Goal: Task Accomplishment & Management: Manage account settings

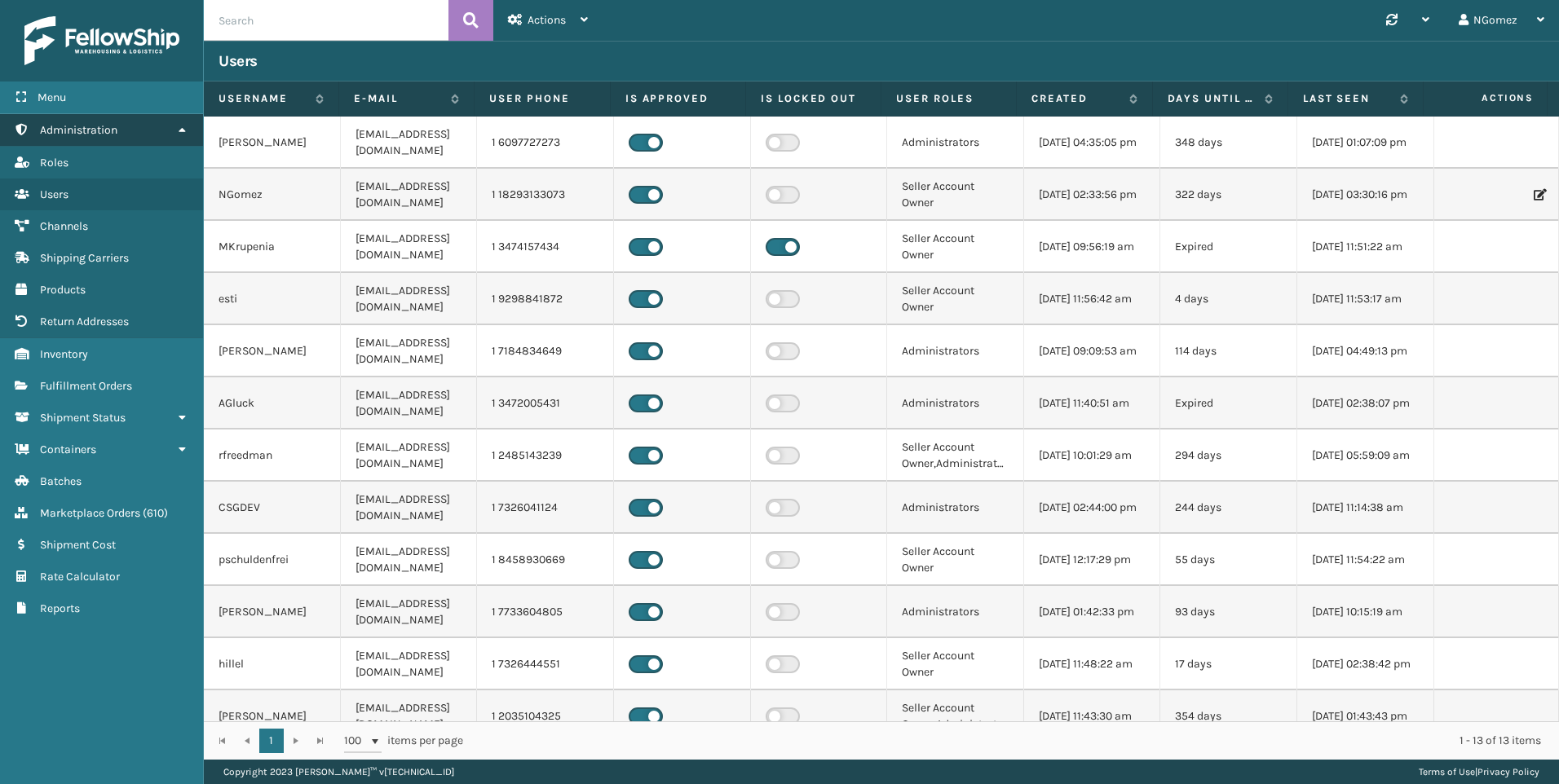
click at [147, 124] on link "Administration" at bounding box center [101, 129] width 203 height 32
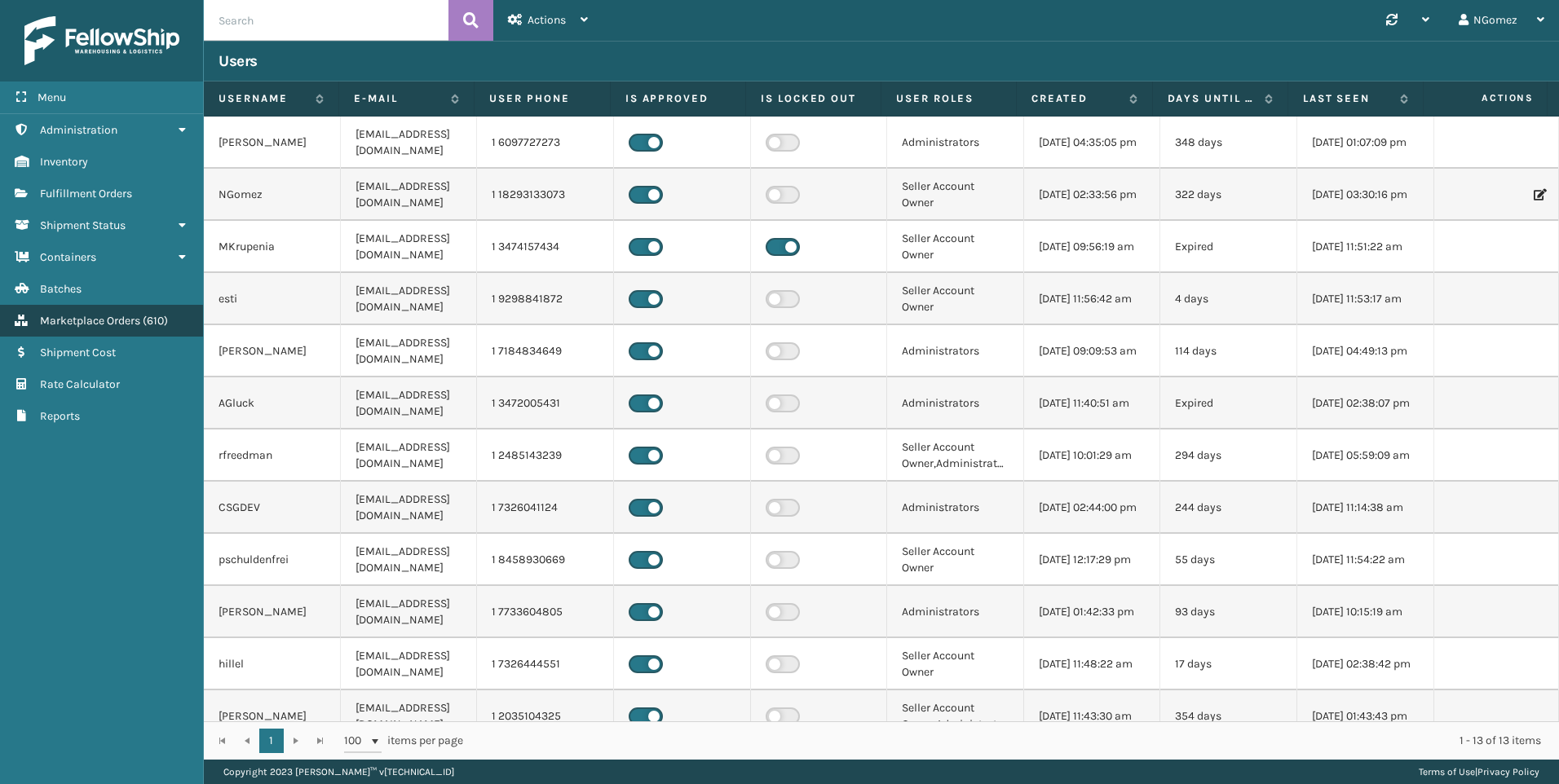
click at [108, 331] on link "Marketplace Orders ( 610 )" at bounding box center [101, 321] width 203 height 32
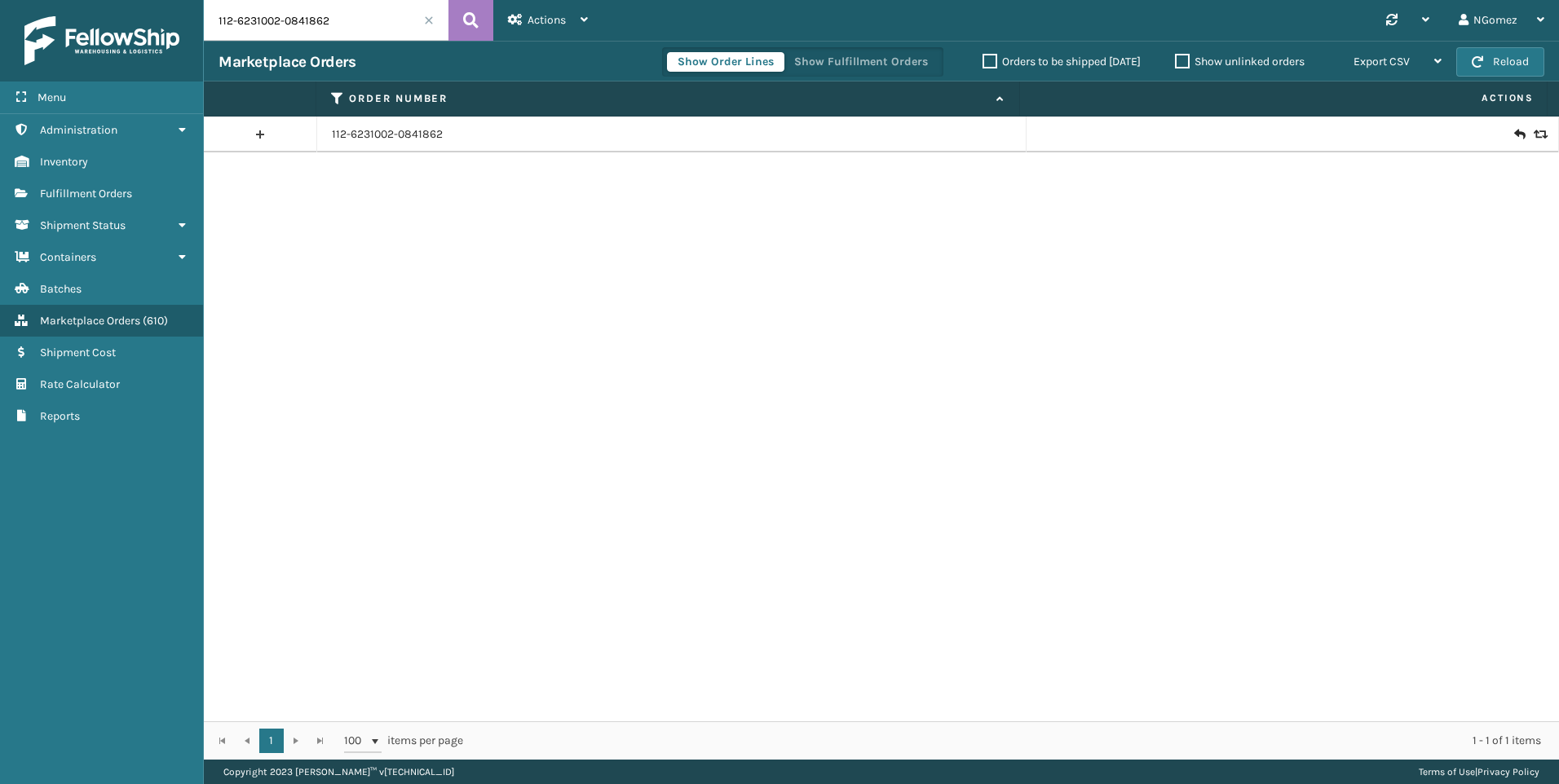
click at [322, 27] on input "112-6231002-0841862" at bounding box center [326, 20] width 245 height 40
paste input "112-6231002-0841862"
type input "112-6231002-0841862"
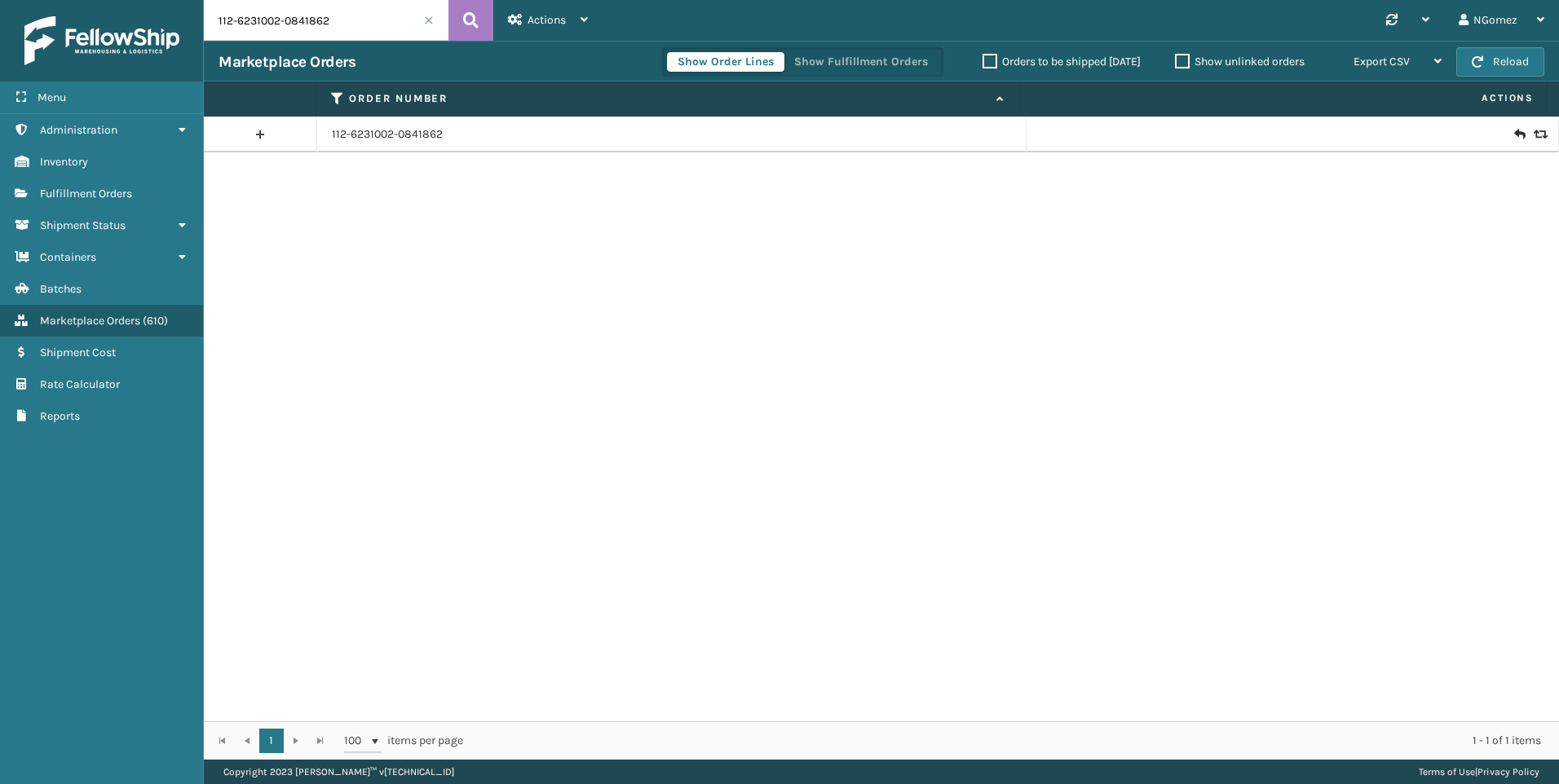
click at [1514, 132] on icon at bounding box center [1519, 134] width 10 height 16
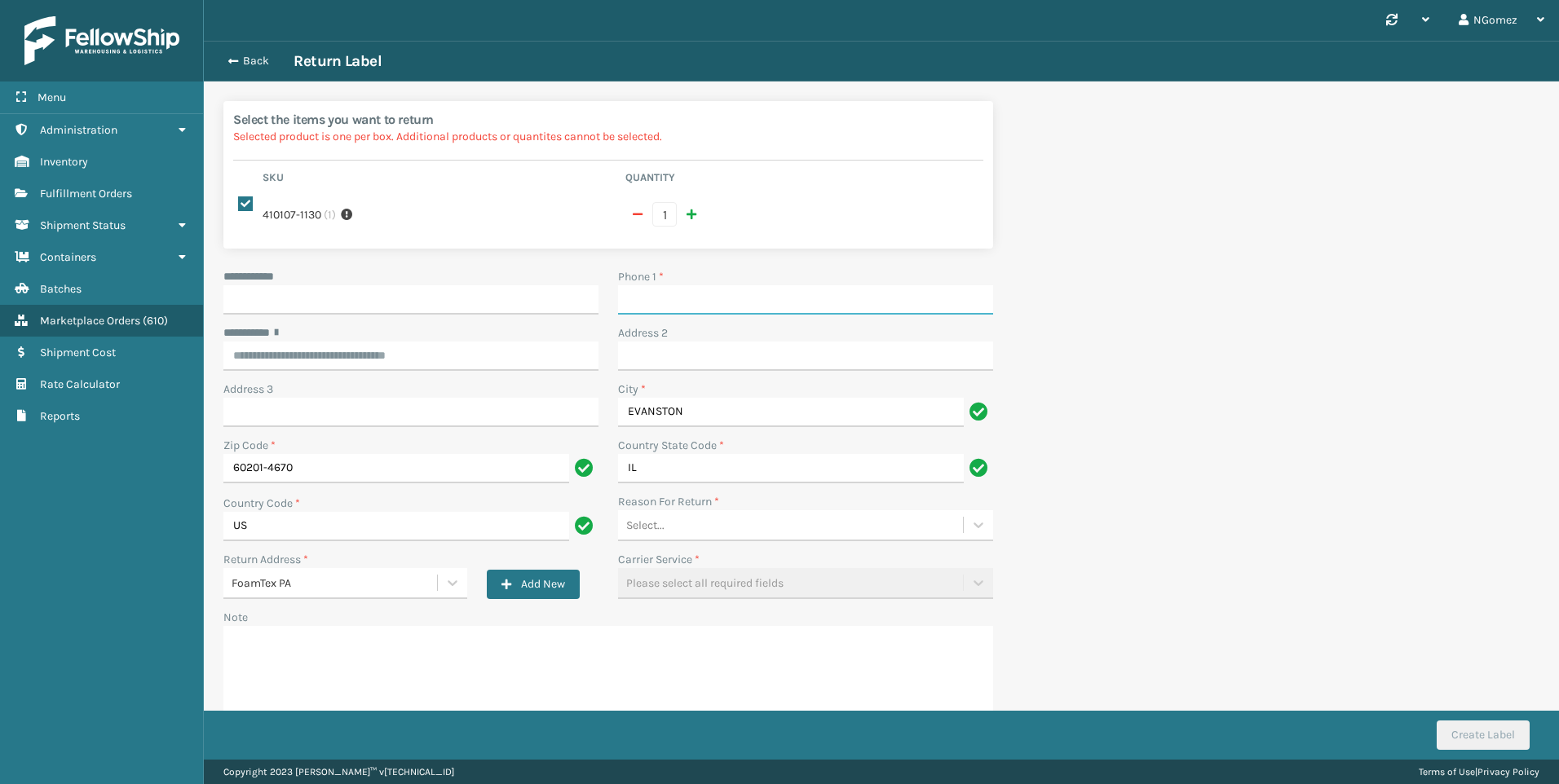
click at [720, 286] on input "Phone 1 *" at bounding box center [805, 300] width 375 height 30
click at [495, 287] on input "**********" at bounding box center [411, 300] width 375 height 30
type input "**********"
type input "[PHONE_NUMBER]"
type input "**********"
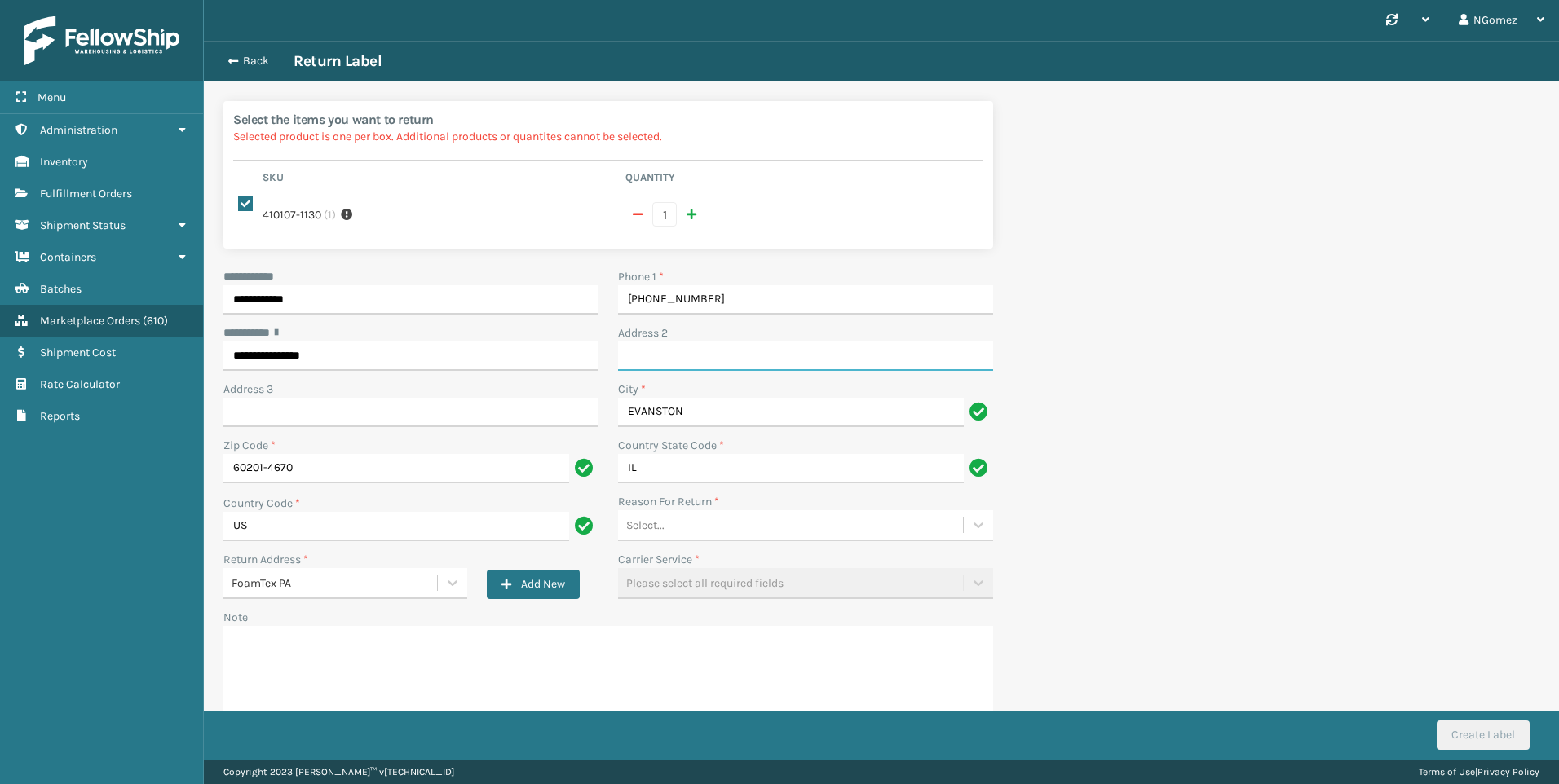
type input "Apt 1006"
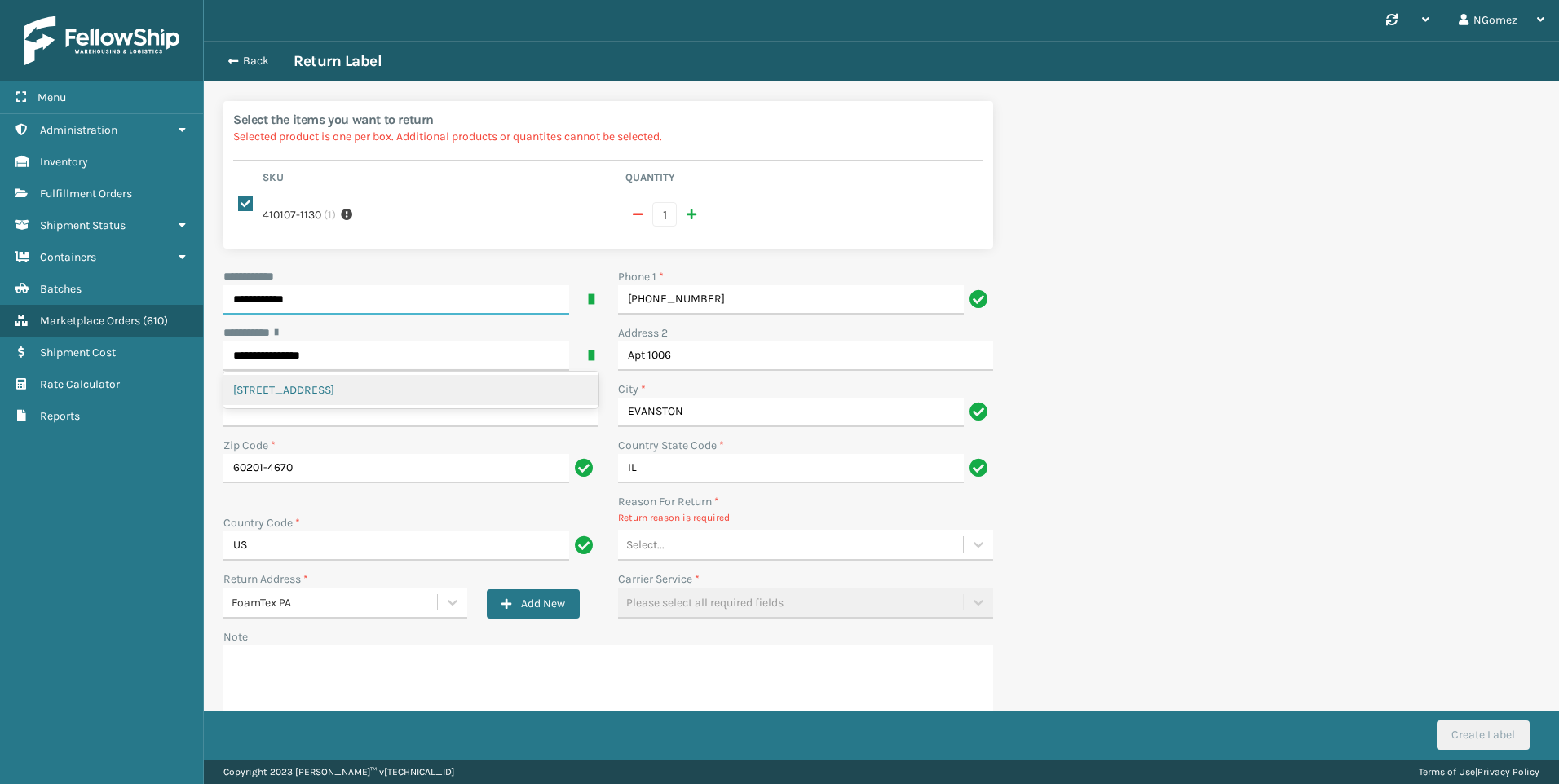
click at [448, 383] on div "[STREET_ADDRESS]" at bounding box center [411, 390] width 375 height 31
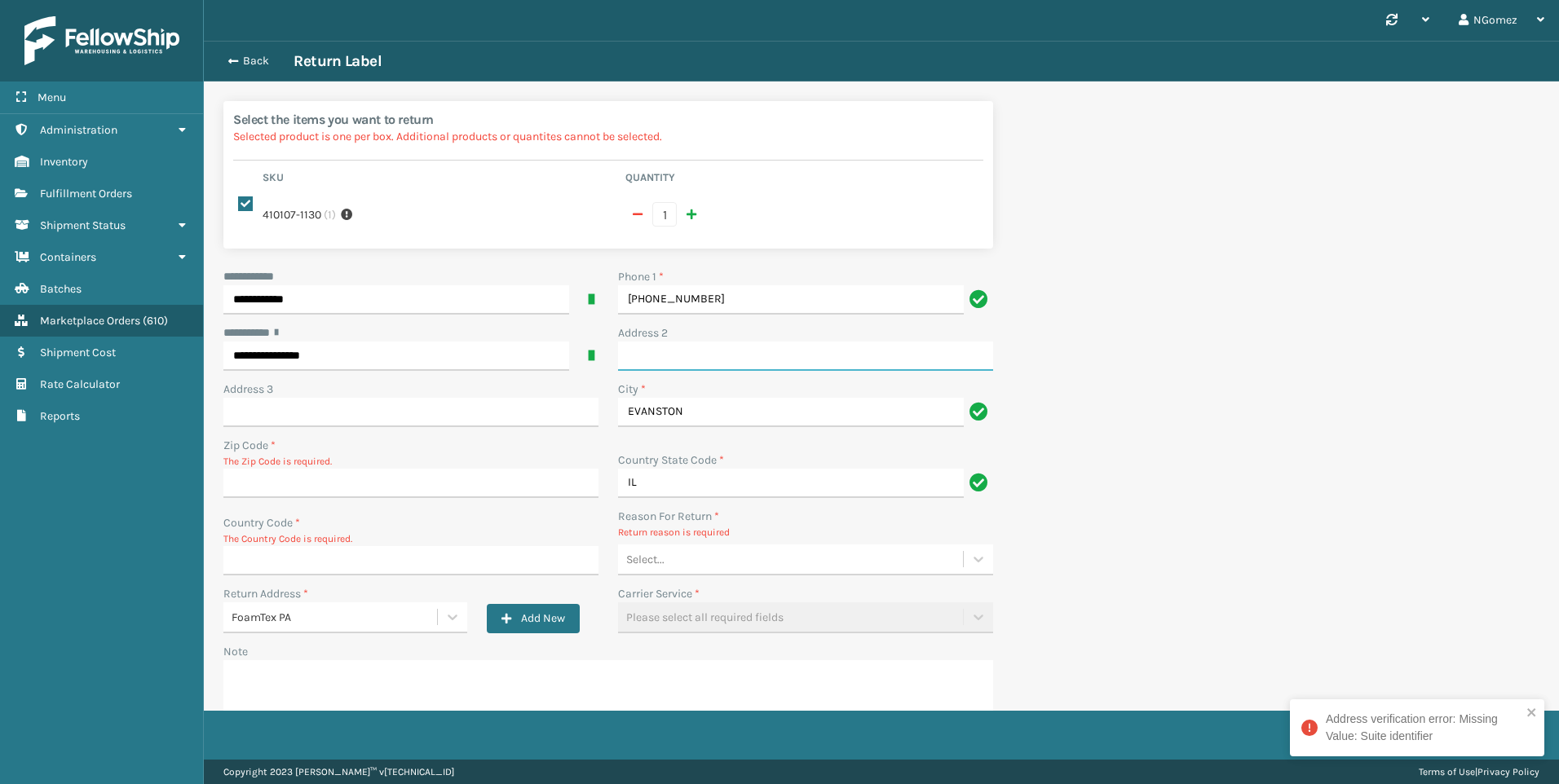
click at [664, 354] on input "Address 2" at bounding box center [805, 356] width 375 height 30
type input "Apt 1006"
click at [413, 469] on input "Zip Code *" at bounding box center [411, 484] width 375 height 30
type input "60201"
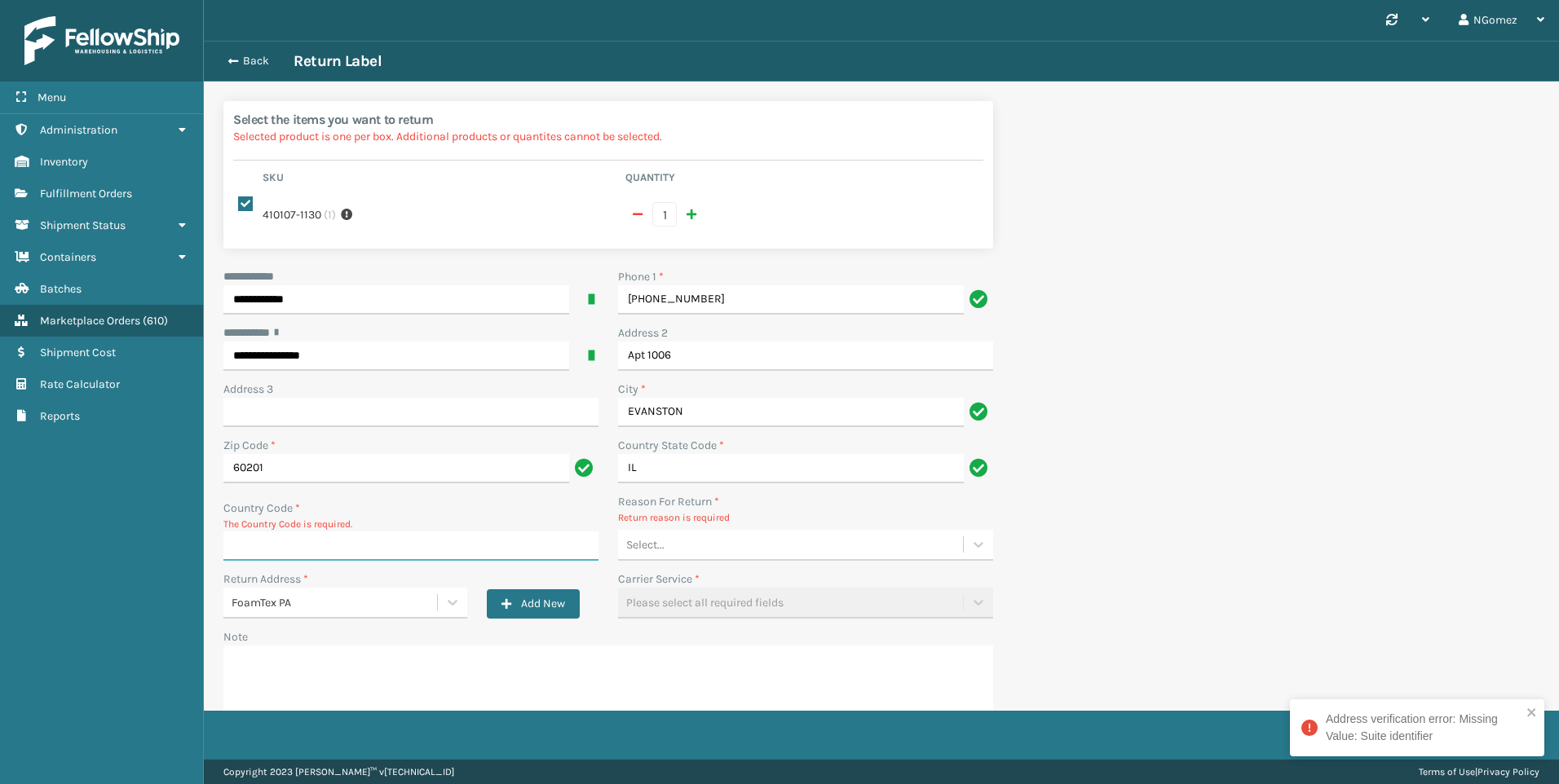
click at [329, 532] on input "Country Code *" at bounding box center [411, 547] width 375 height 30
type input "US"
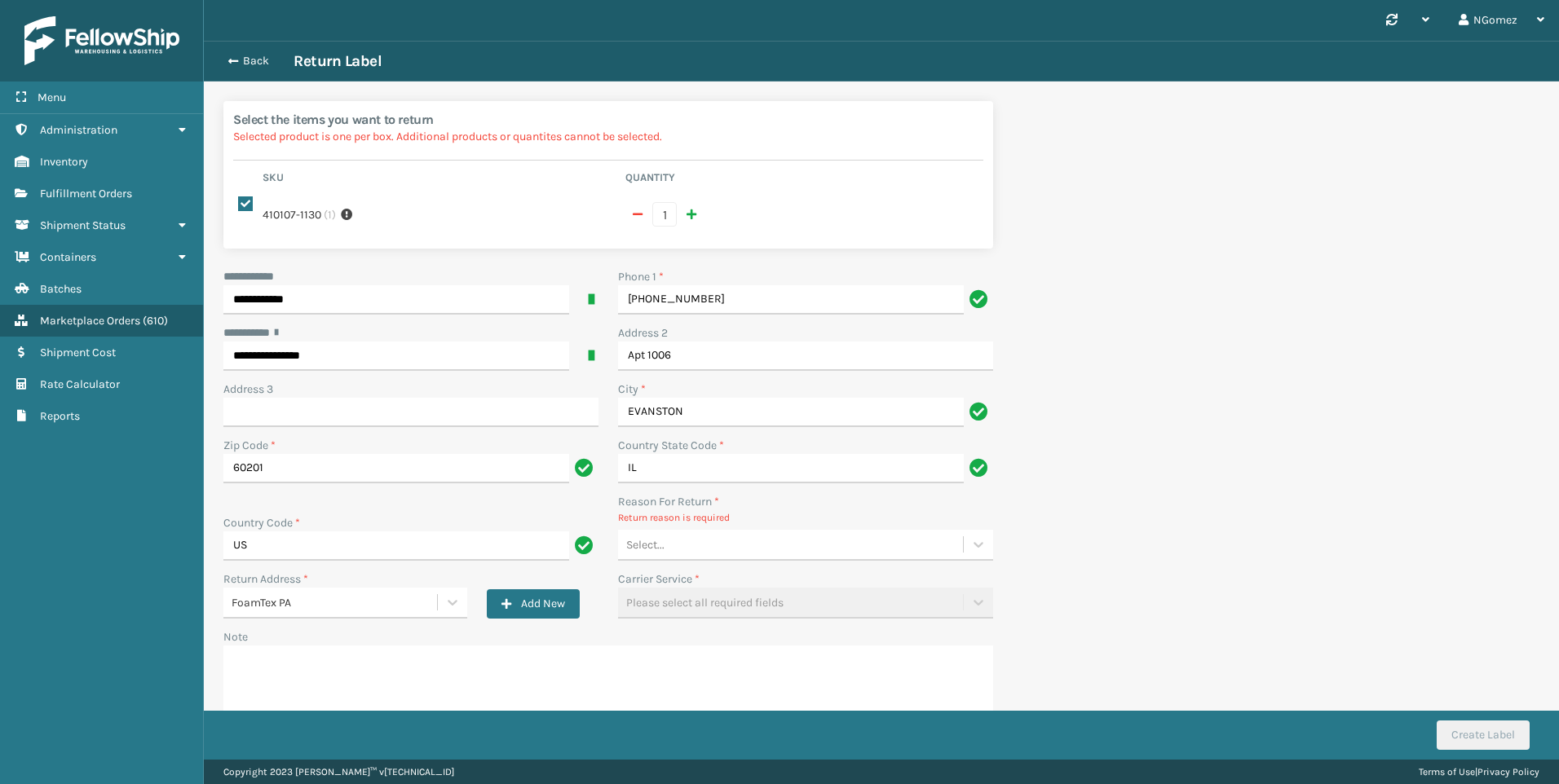
drag, startPoint x: 691, startPoint y: 514, endPoint x: 695, endPoint y: 523, distance: 9.8
click at [692, 514] on div "Reason For Return * Return reason is required Select..." at bounding box center [805, 527] width 375 height 68
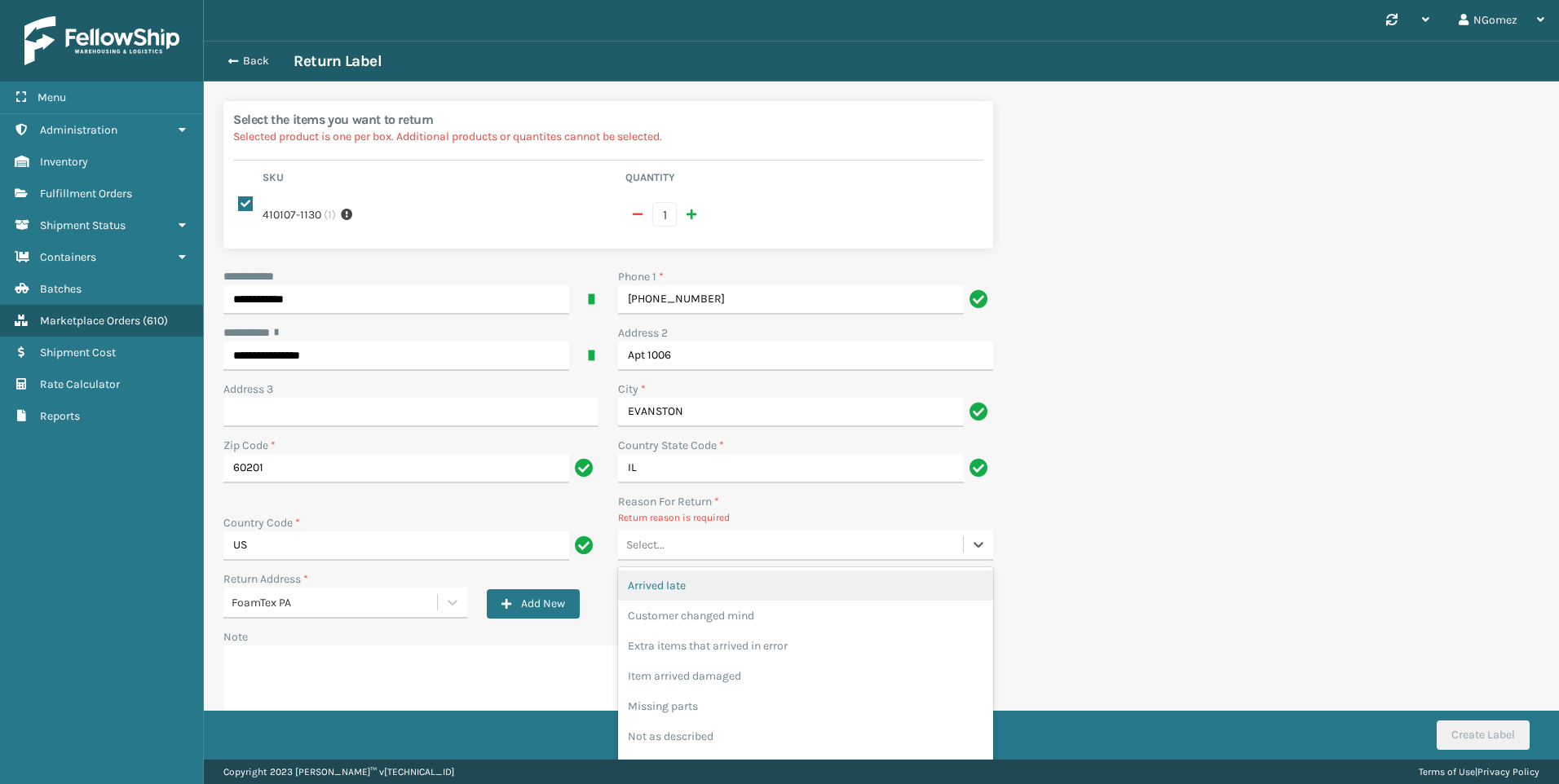
click at [702, 533] on div "Select..." at bounding box center [791, 545] width 345 height 27
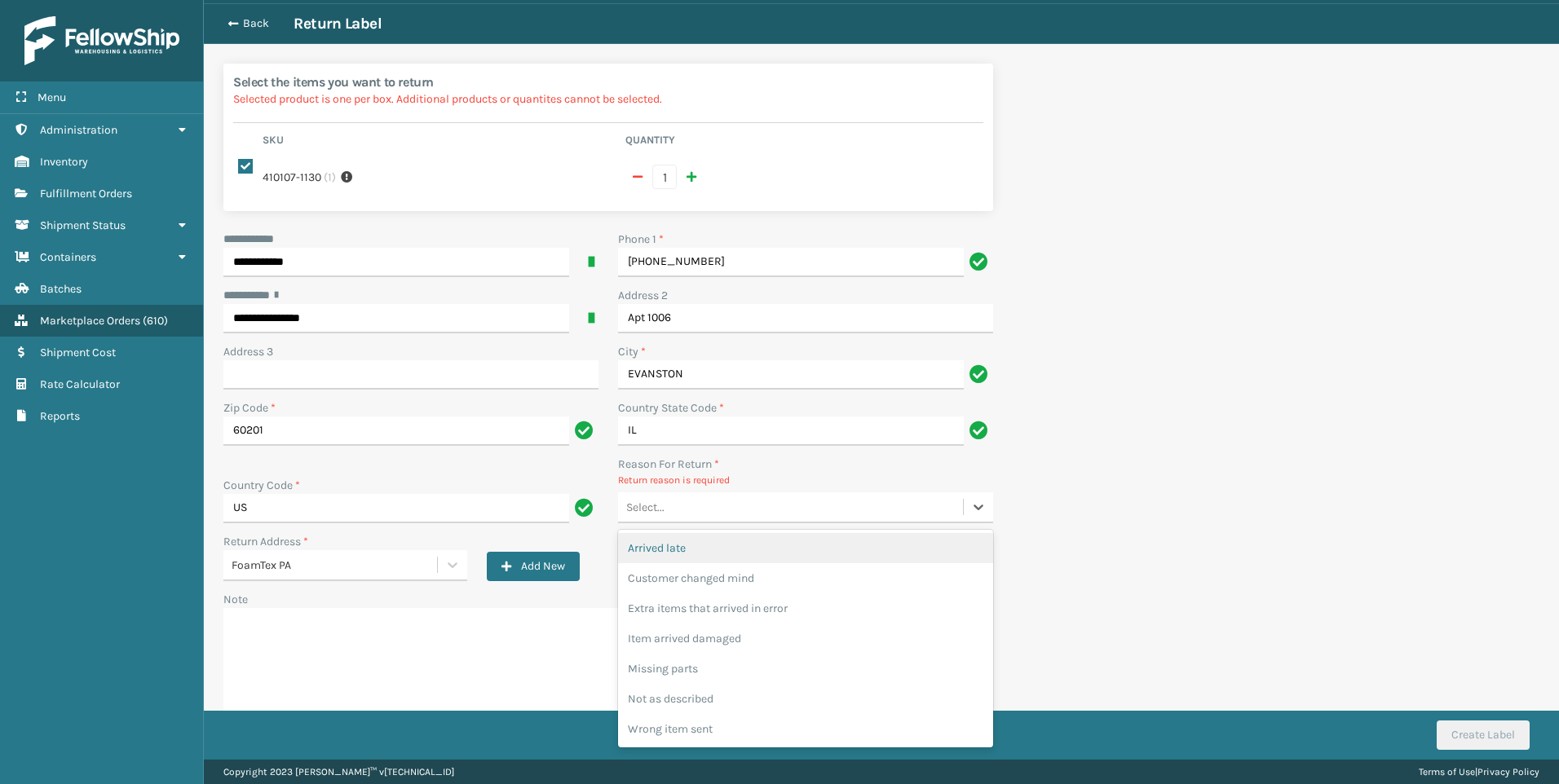
scroll to position [54, 0]
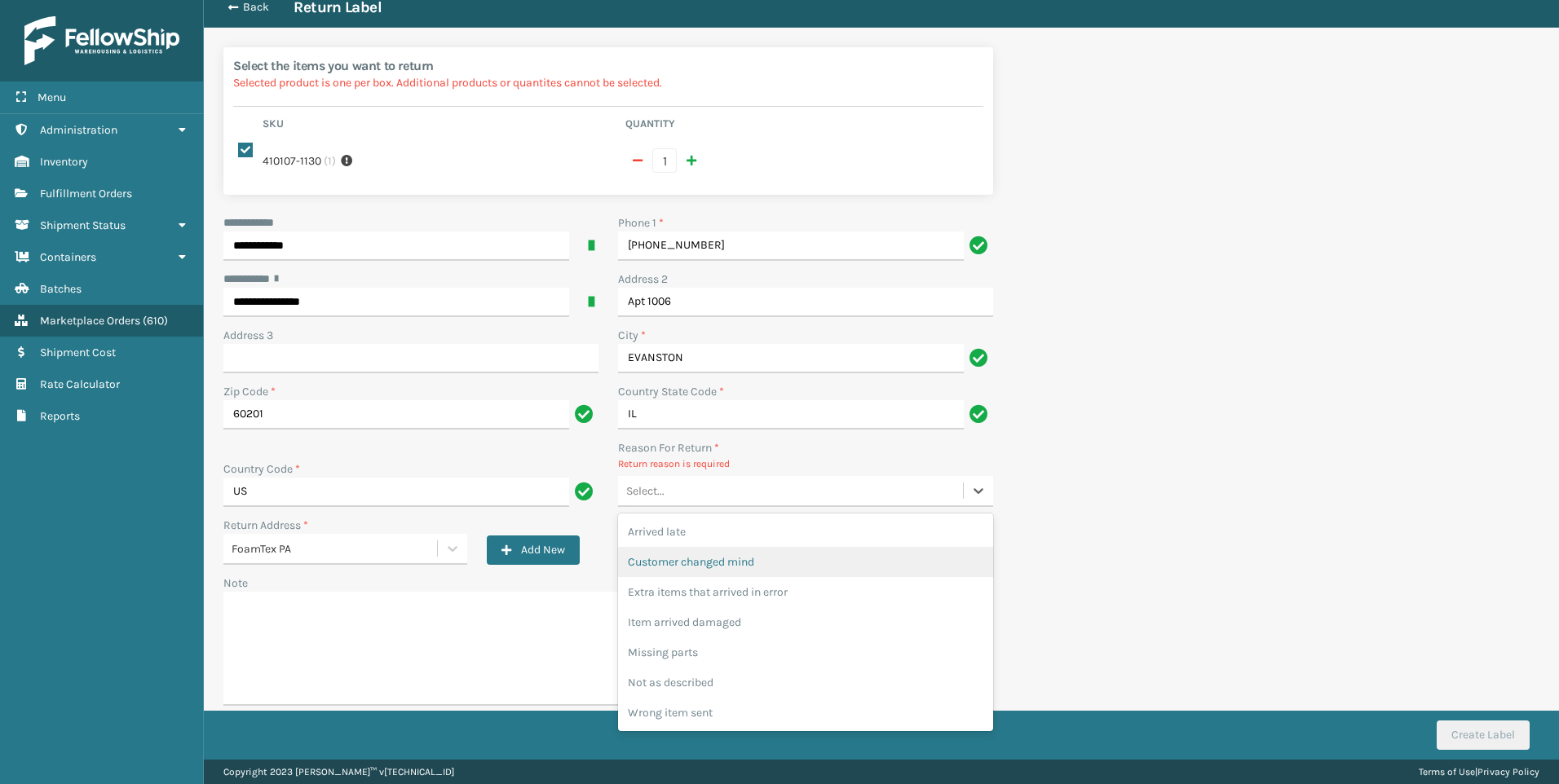
click at [755, 547] on div "Customer changed mind" at bounding box center [805, 562] width 375 height 31
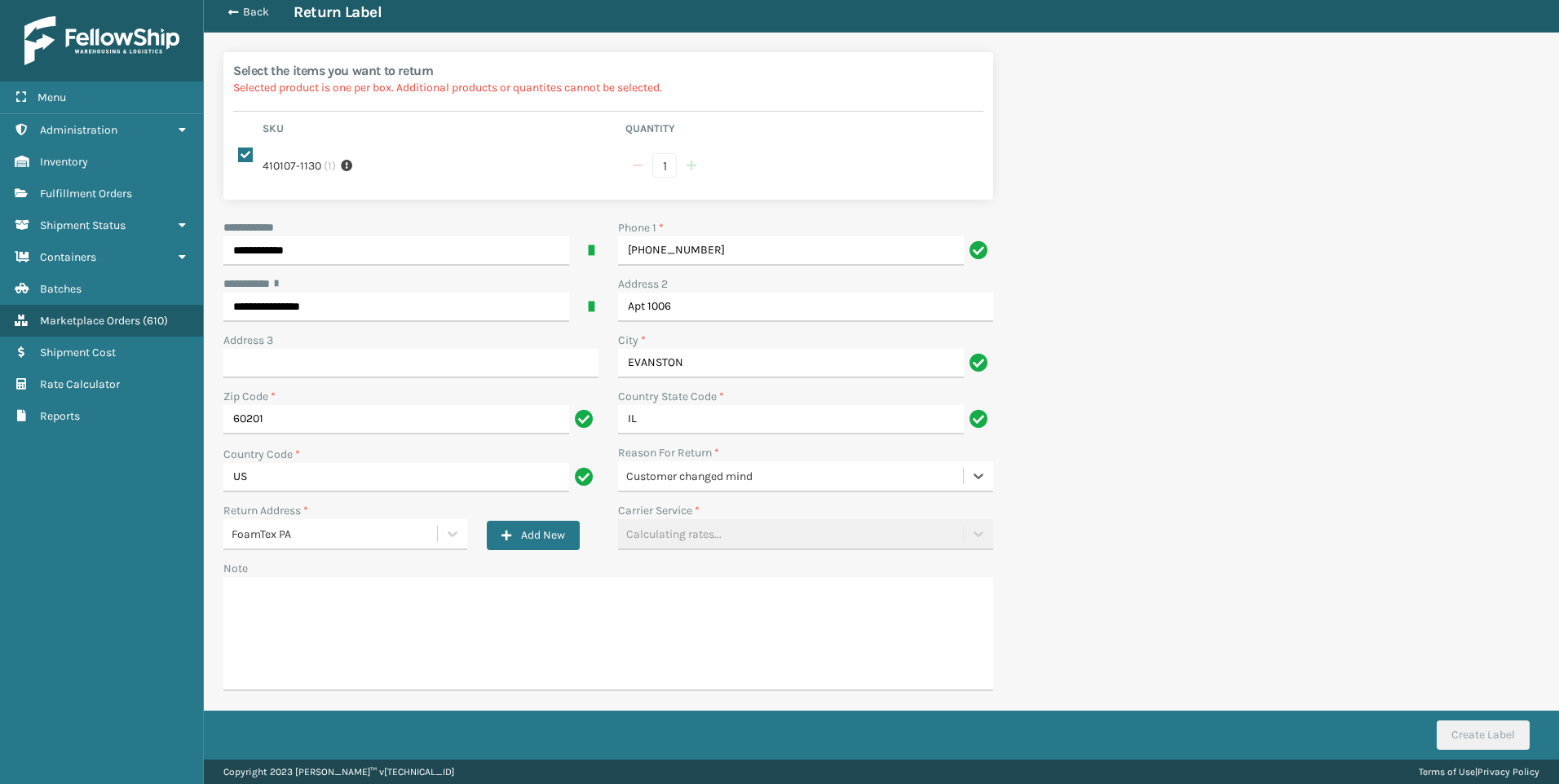
scroll to position [35, 0]
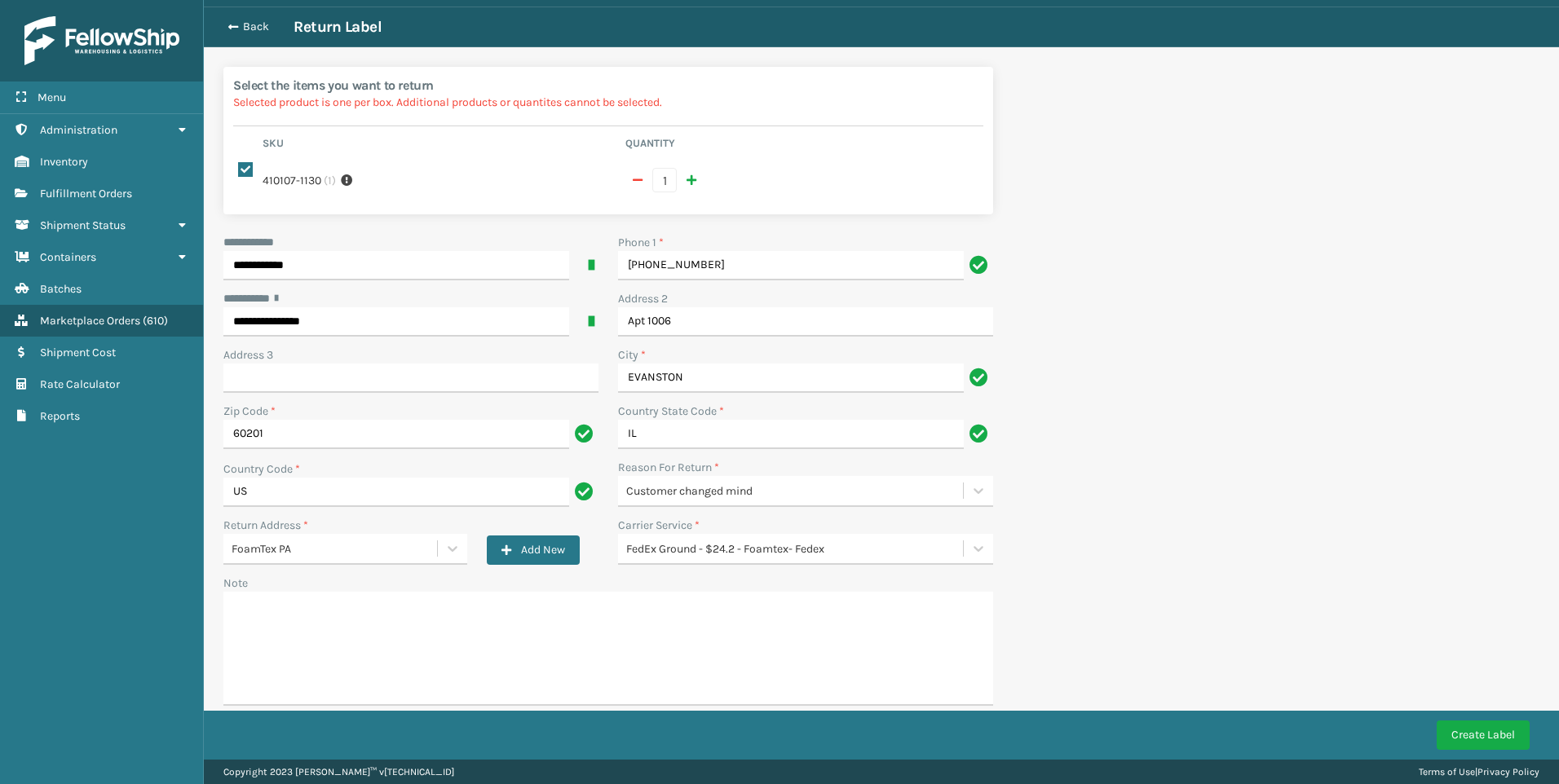
click at [886, 541] on div "FedEx Ground - $24.2 - Foamtex- Fedex" at bounding box center [796, 549] width 338 height 17
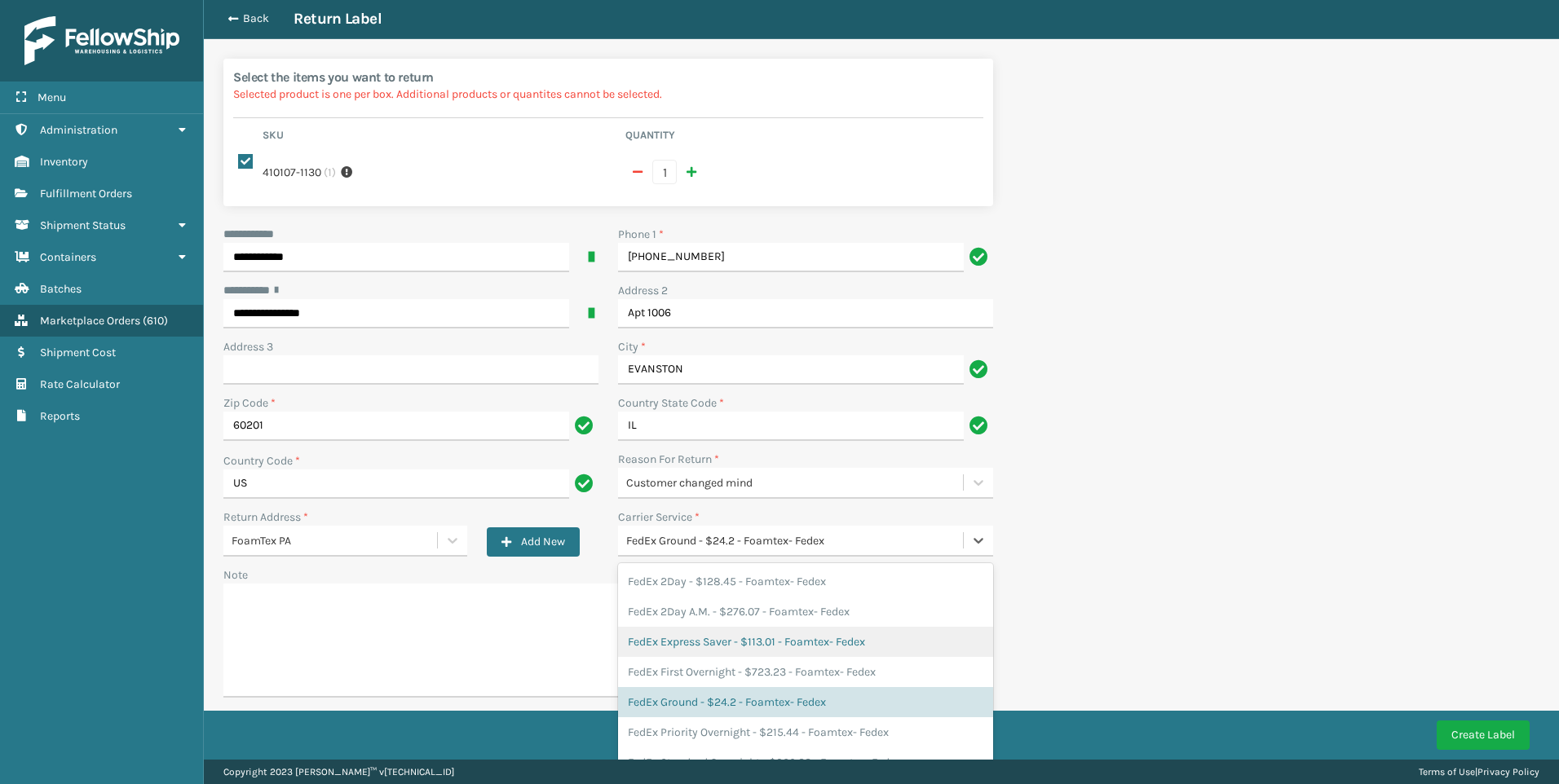
scroll to position [49, 0]
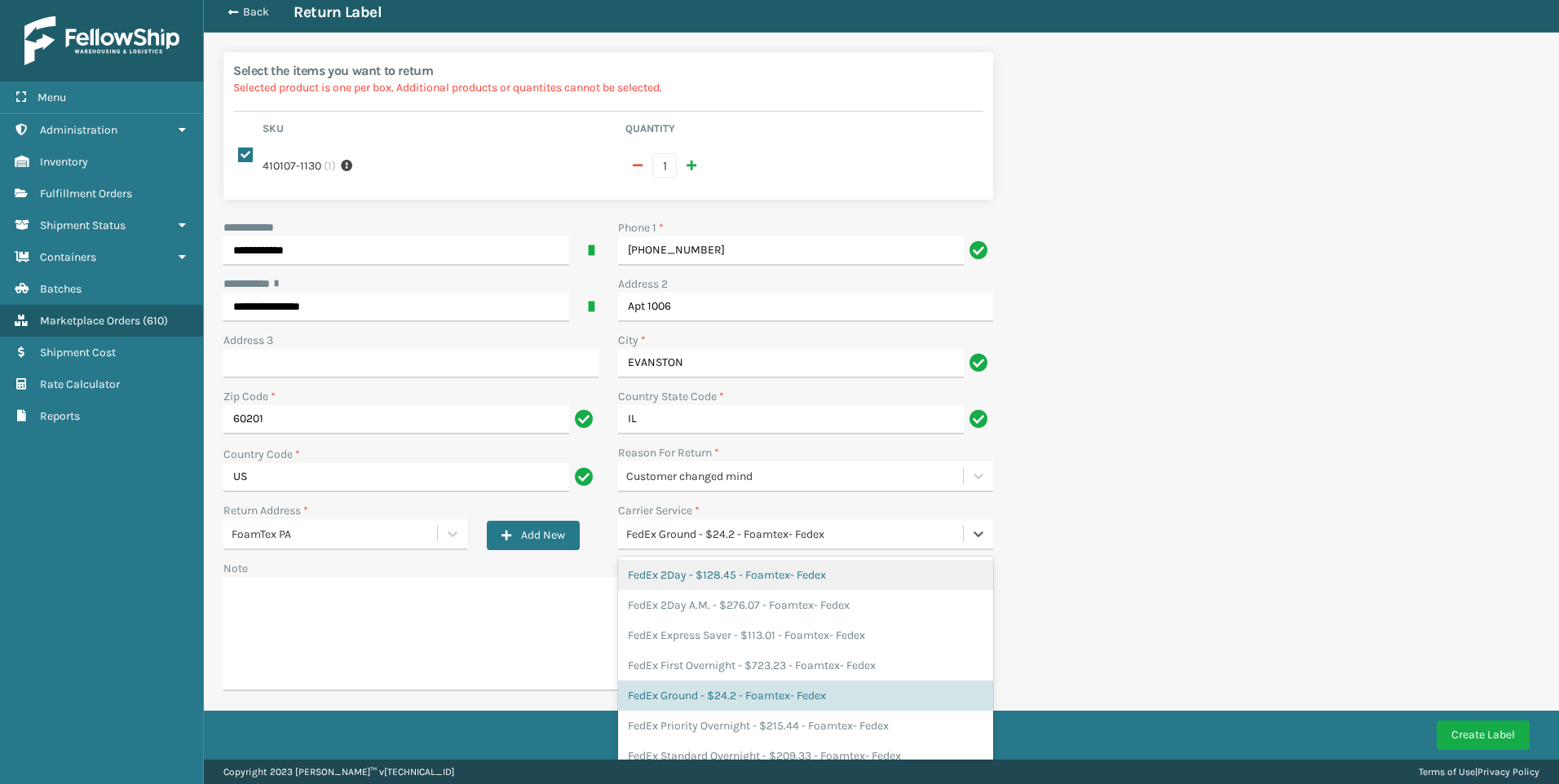
drag, startPoint x: 1428, startPoint y: 542, endPoint x: 1401, endPoint y: 528, distance: 30.4
click at [1428, 542] on div "**********" at bounding box center [881, 376] width 1355 height 768
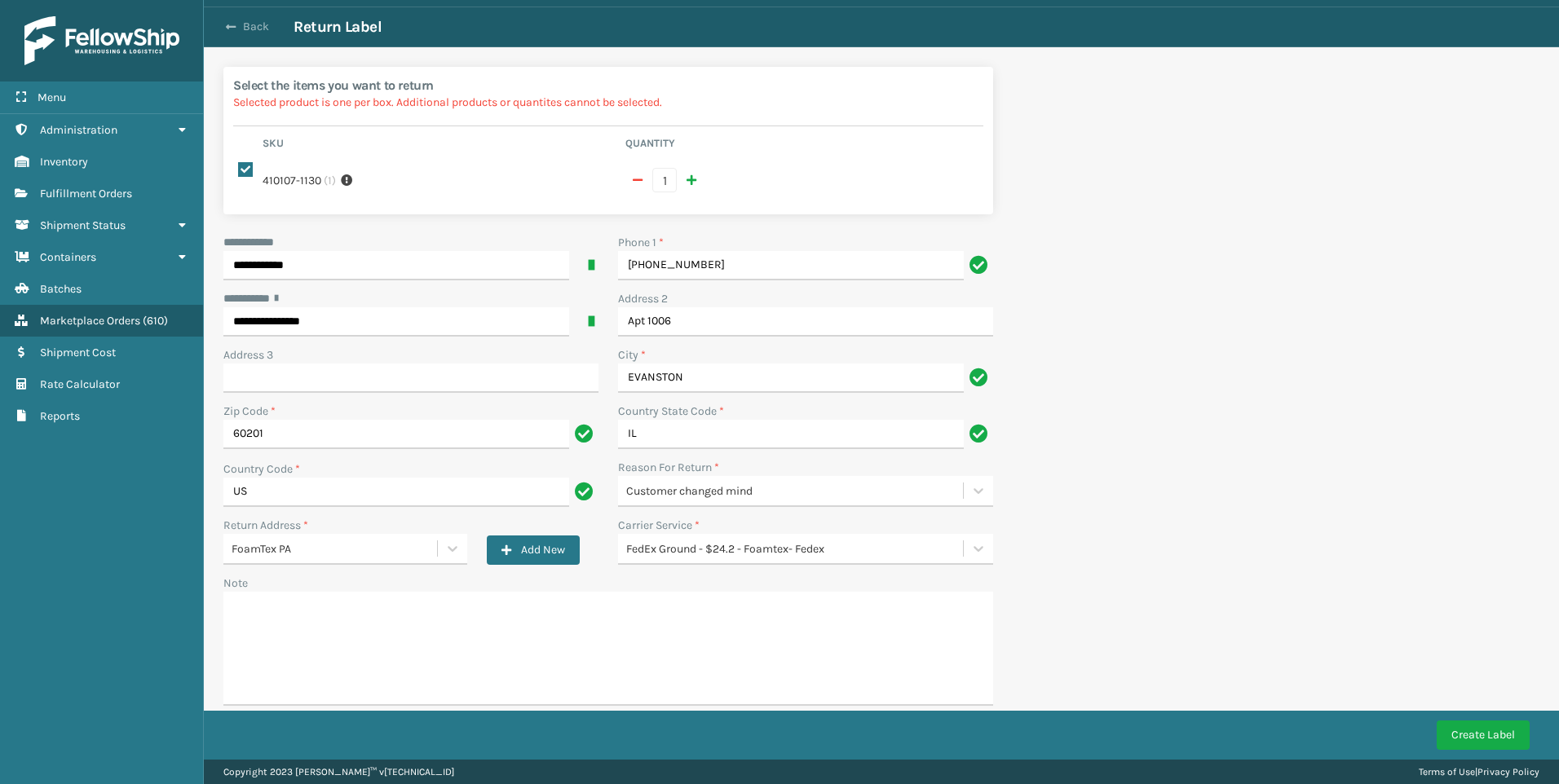
click at [235, 34] on button "Back" at bounding box center [256, 27] width 75 height 15
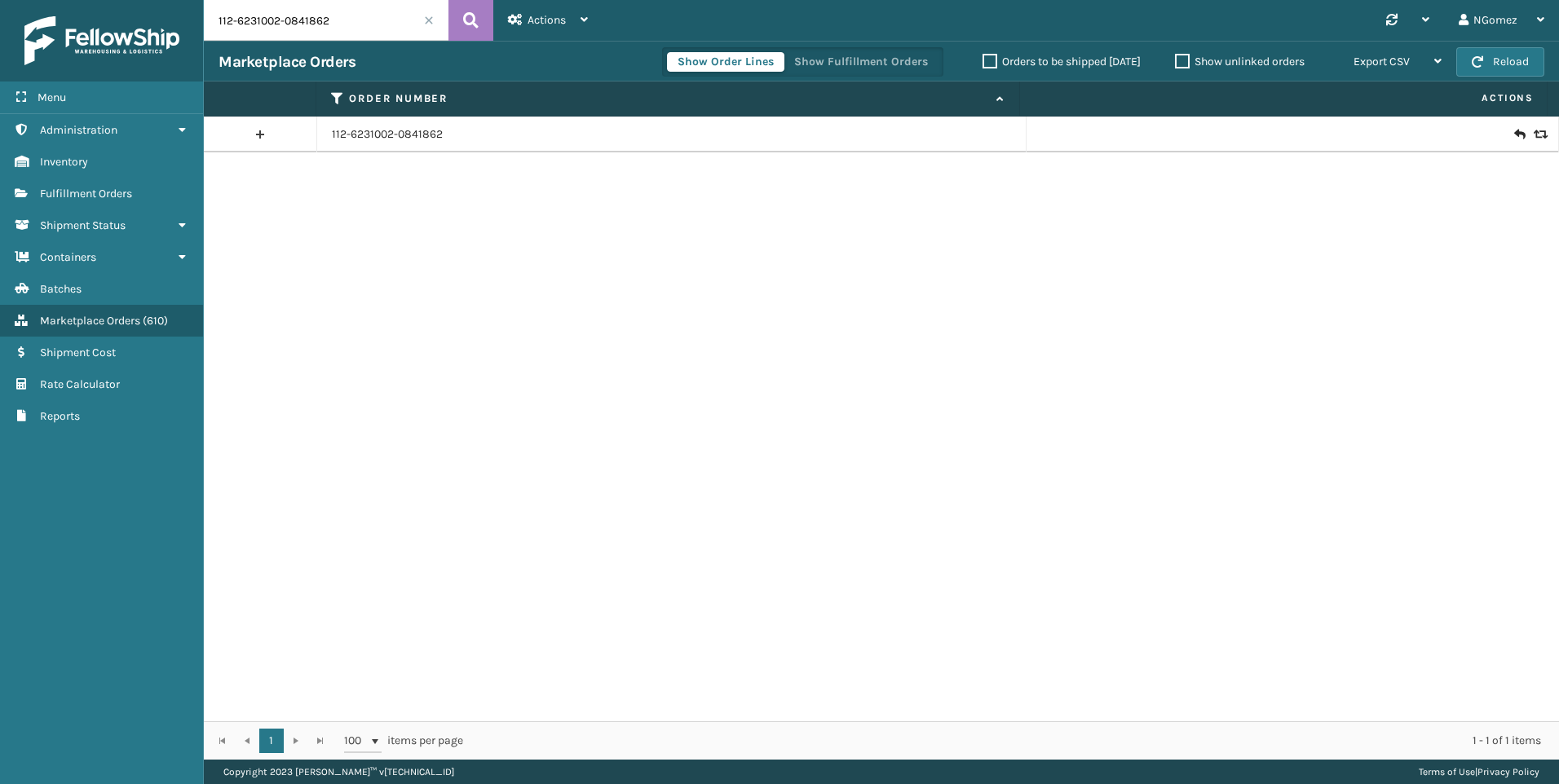
click at [312, 32] on input "112-6231002-0841862" at bounding box center [326, 20] width 245 height 40
click at [129, 190] on span "Fulfillment Orders" at bounding box center [86, 193] width 92 height 14
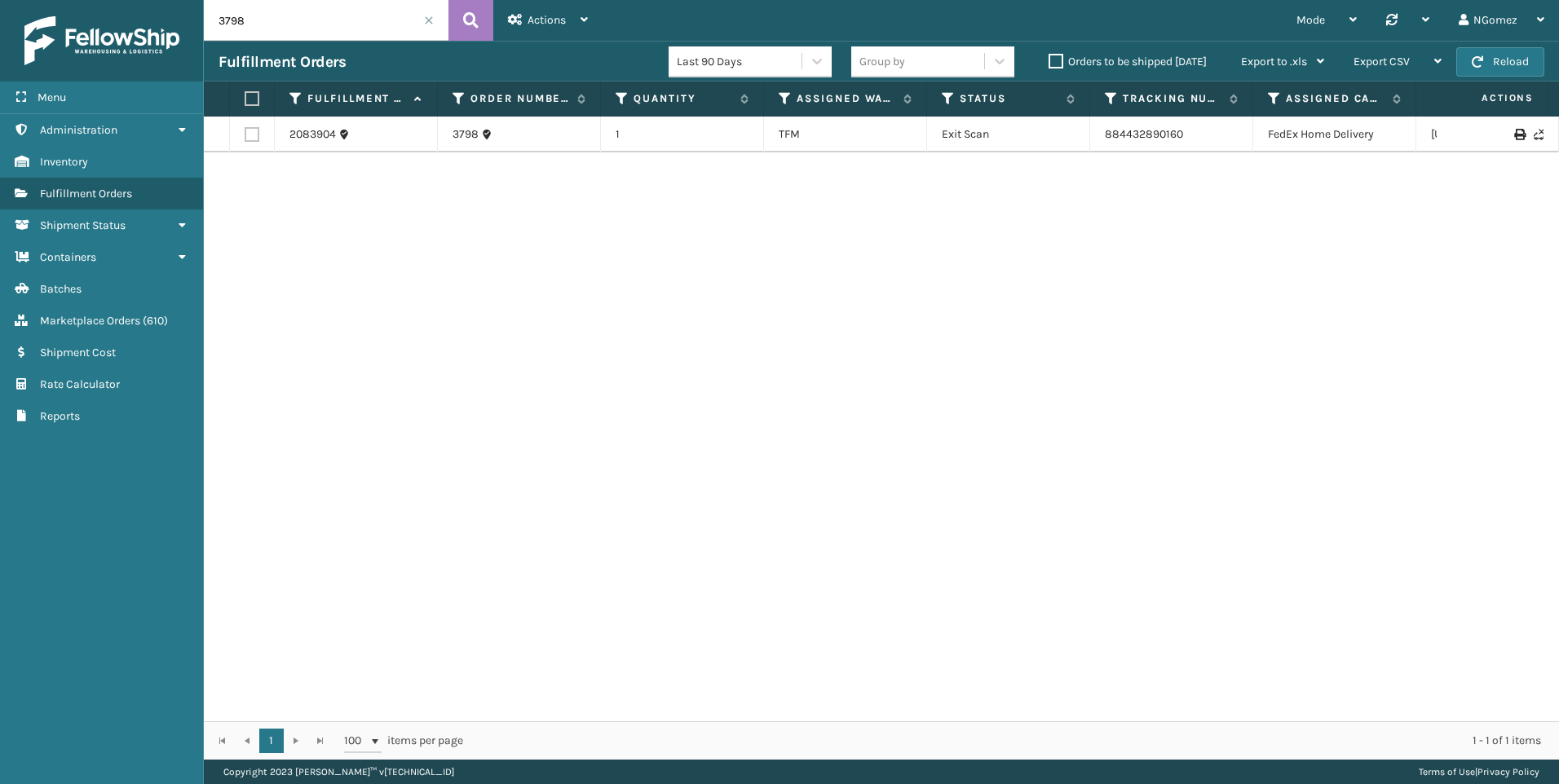
click at [299, 16] on input "3798" at bounding box center [326, 20] width 245 height 40
paste input "113-9827637-7096238"
type input "113-9827637-7096238"
click at [1147, 135] on link "289778089722" at bounding box center [1143, 142] width 78 height 14
